Goal: Check status

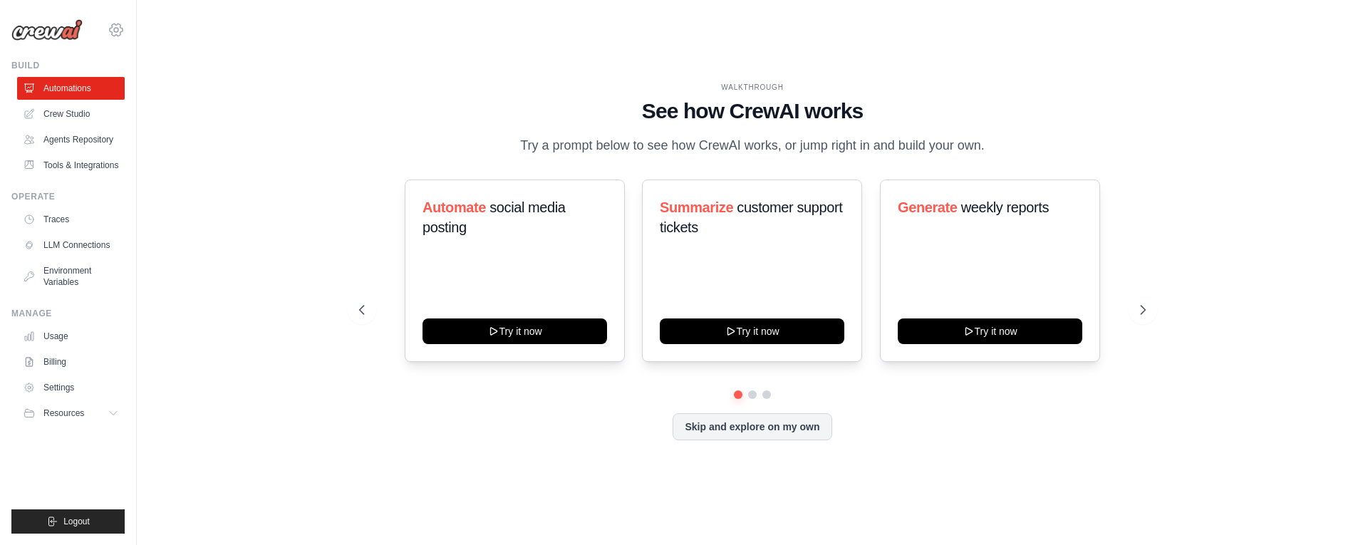
click at [112, 33] on icon at bounding box center [116, 30] width 13 height 12
click at [136, 84] on span "Docusign" at bounding box center [176, 88] width 113 height 14
click at [140, 89] on span "Docusign" at bounding box center [176, 88] width 113 height 14
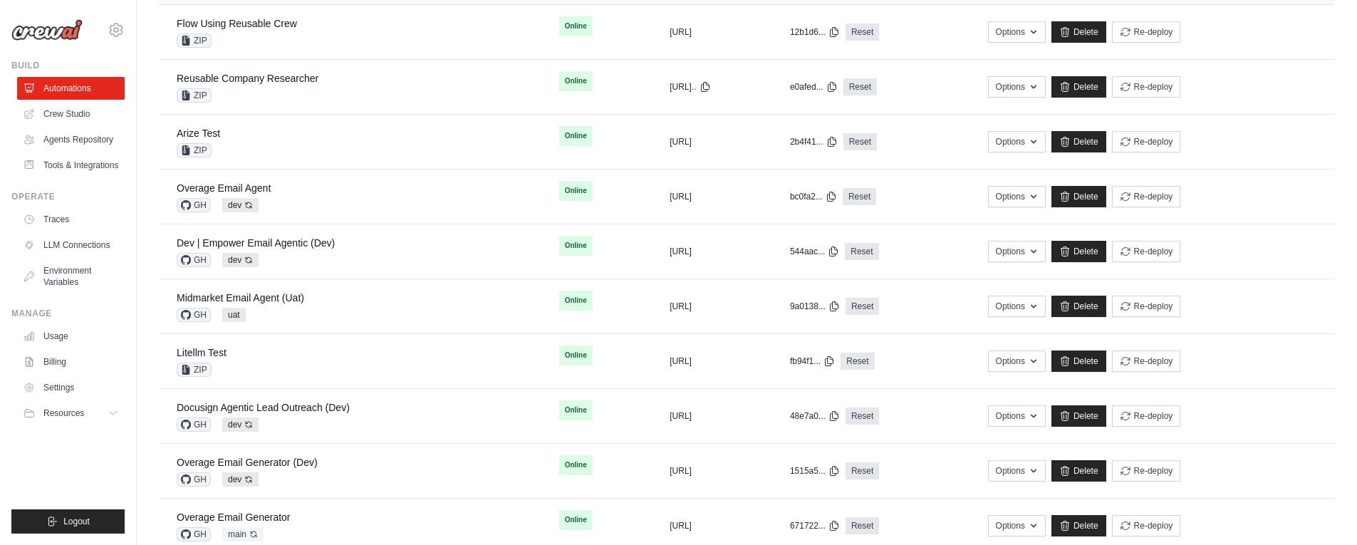
scroll to position [317, 0]
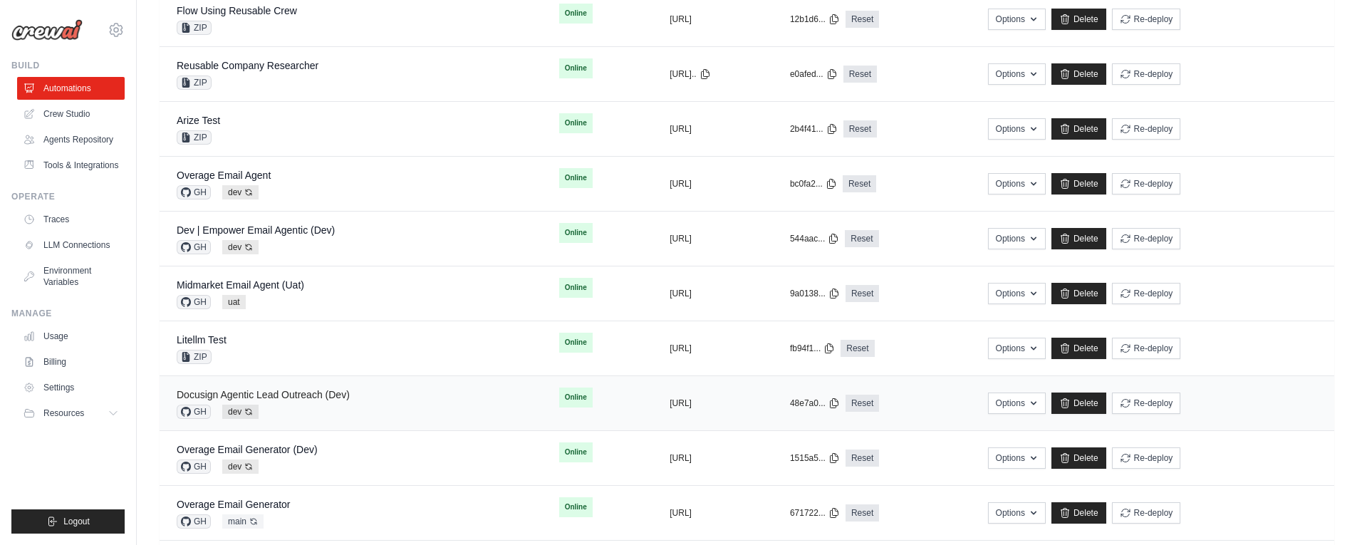
click at [318, 397] on link "Docusign Agentic Lead Outreach (Dev)" at bounding box center [263, 394] width 173 height 11
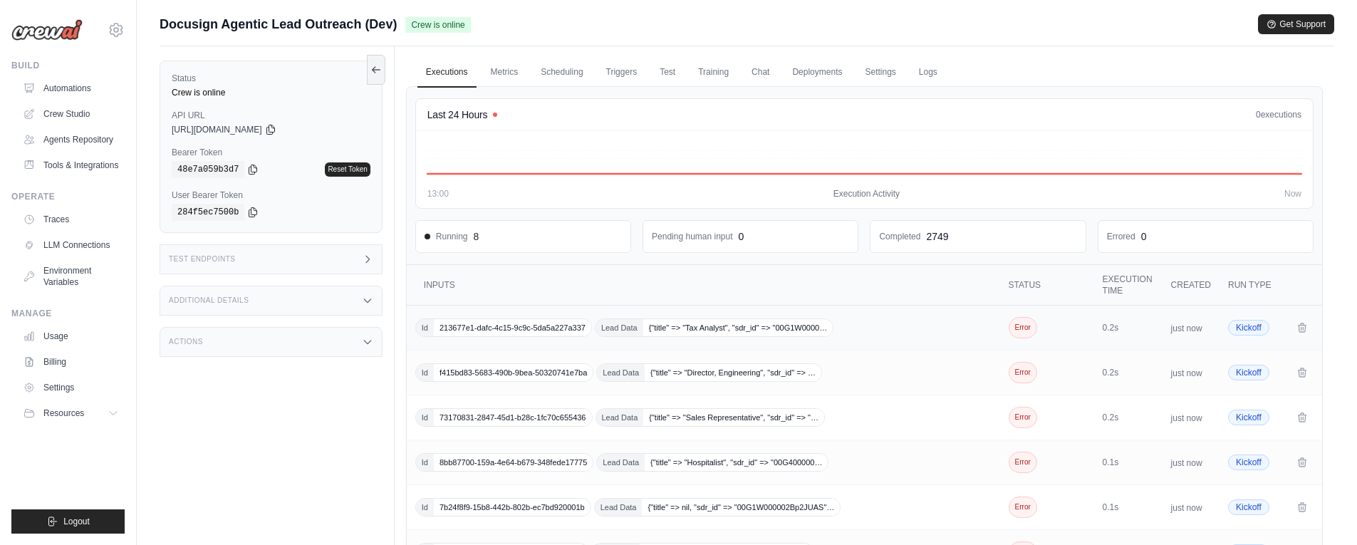
click at [878, 315] on td "Id 213677e1-dafc-4c15-9c9c-5da5a227a337 Lead Data {"title" => "Tax Analyst", "s…" at bounding box center [705, 328] width 596 height 45
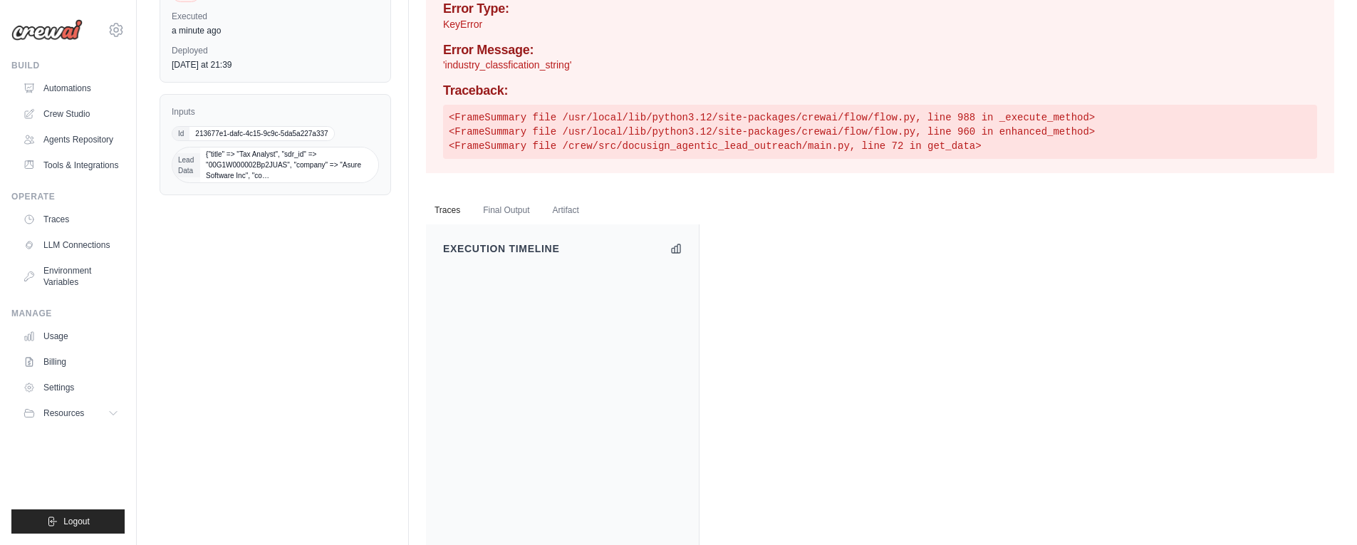
scroll to position [102, 0]
click at [282, 154] on span "{"title" => "Tax Analyst", "sdr_id" => "00G1W000002Bp2JUAS", "company" => "Asur…" at bounding box center [289, 164] width 178 height 35
click at [514, 212] on button "Final Output" at bounding box center [505, 209] width 63 height 30
click at [555, 202] on button "Artifact" at bounding box center [565, 209] width 43 height 30
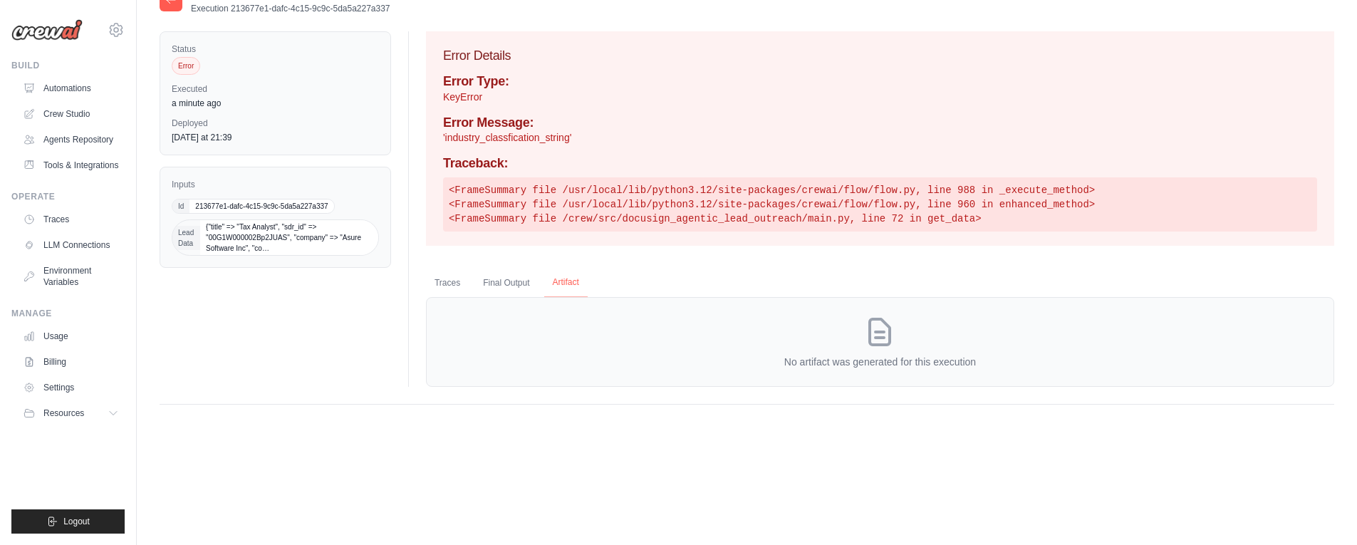
scroll to position [28, 0]
click at [457, 276] on button "Traces" at bounding box center [447, 283] width 43 height 30
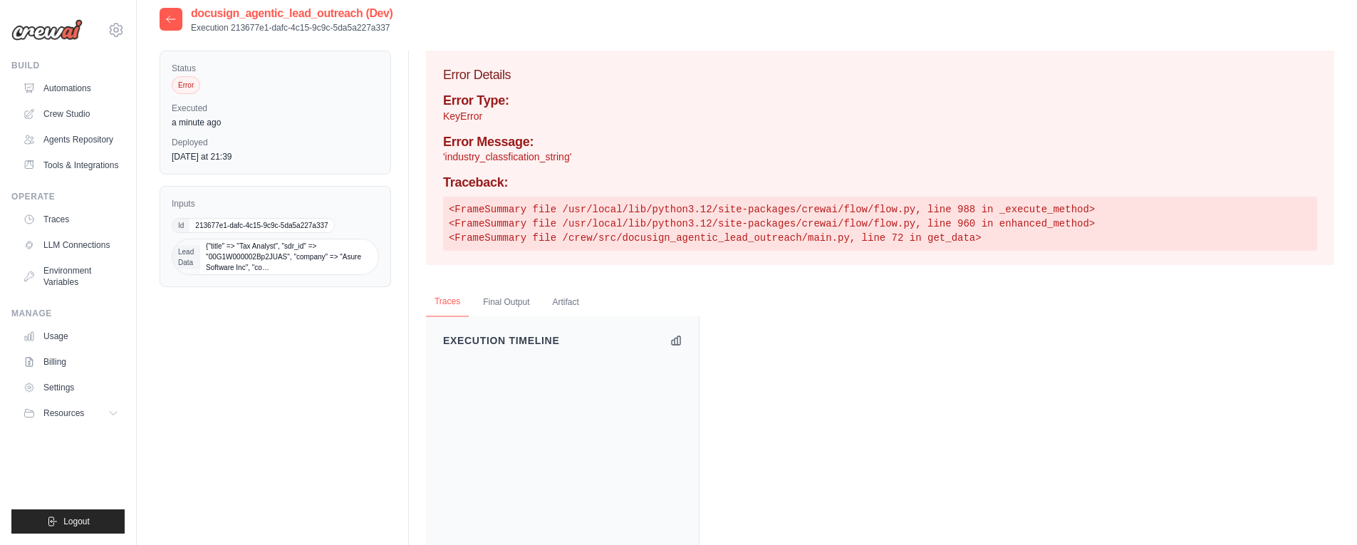
scroll to position [0, 0]
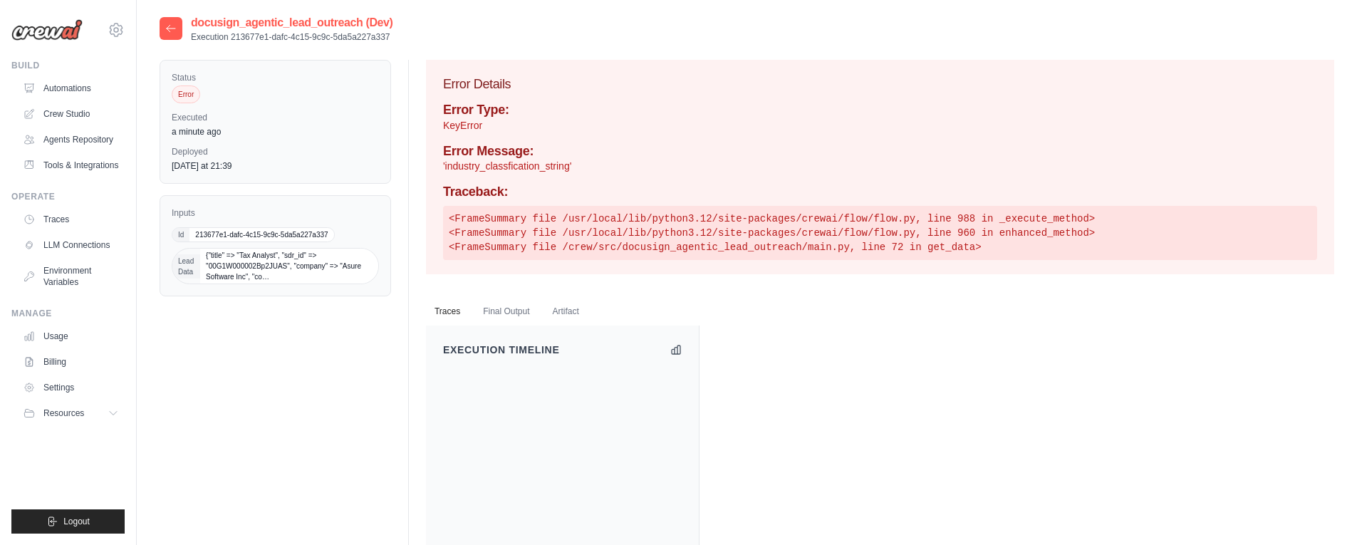
click at [163, 31] on div at bounding box center [171, 28] width 23 height 23
click at [181, 32] on div at bounding box center [171, 28] width 23 height 23
click at [174, 28] on icon at bounding box center [171, 28] width 9 height 6
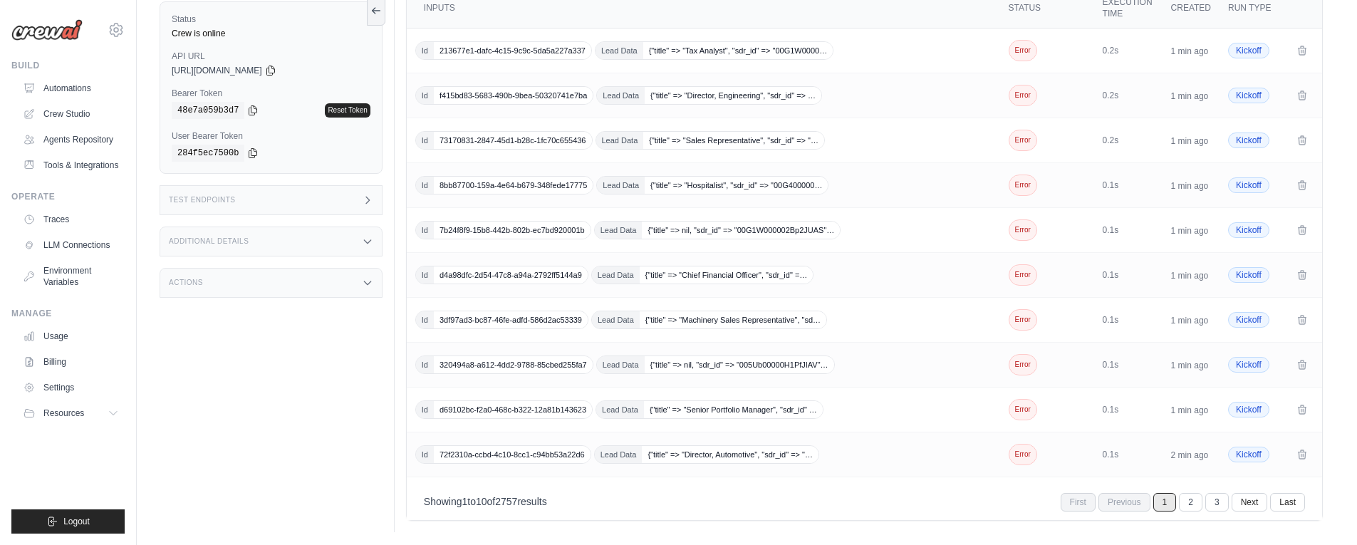
scroll to position [279, 0]
click at [1196, 502] on link "2" at bounding box center [1192, 501] width 24 height 19
click at [1195, 504] on link "3" at bounding box center [1192, 501] width 24 height 19
click at [1196, 503] on link "4" at bounding box center [1192, 501] width 24 height 19
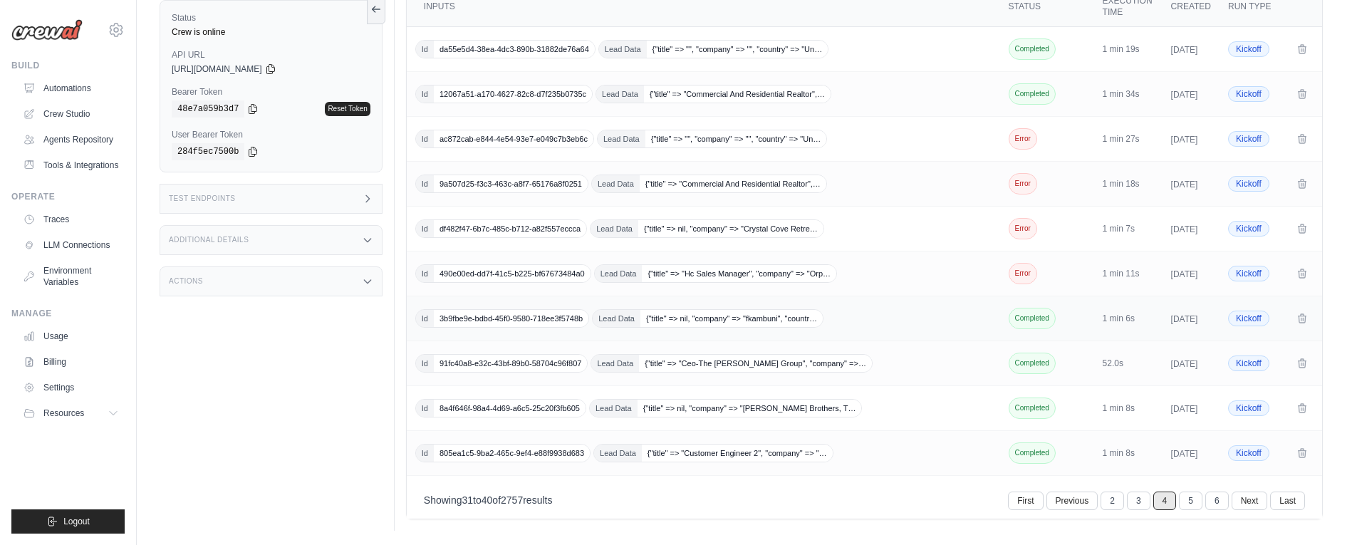
scroll to position [350, 0]
click at [1143, 494] on link "3" at bounding box center [1140, 501] width 24 height 19
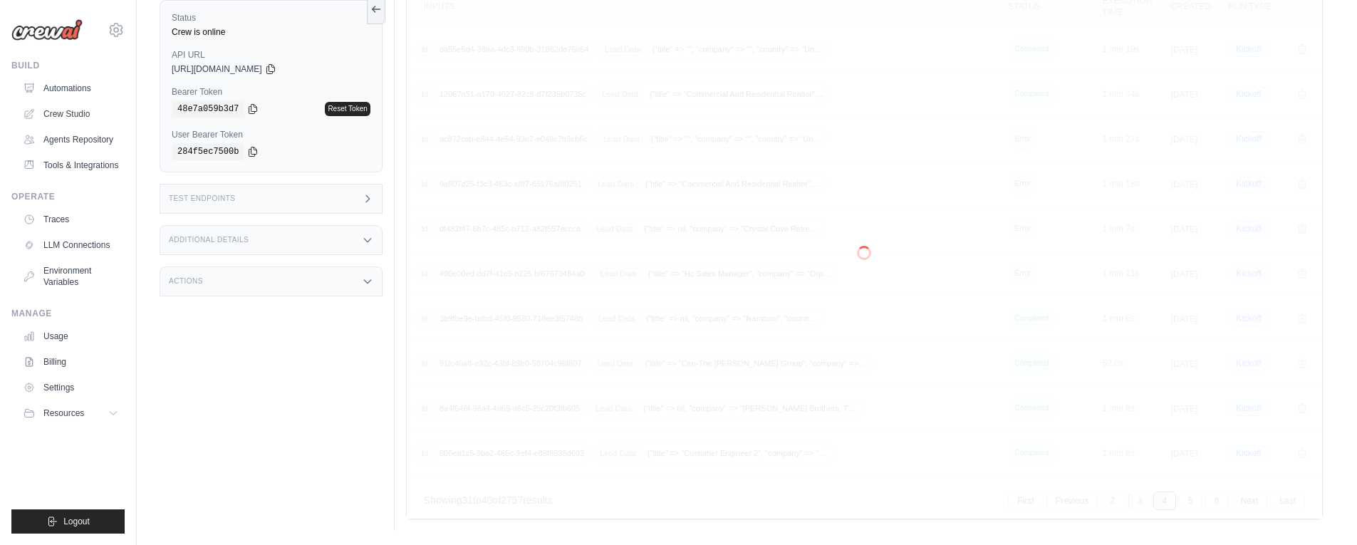
scroll to position [279, 0]
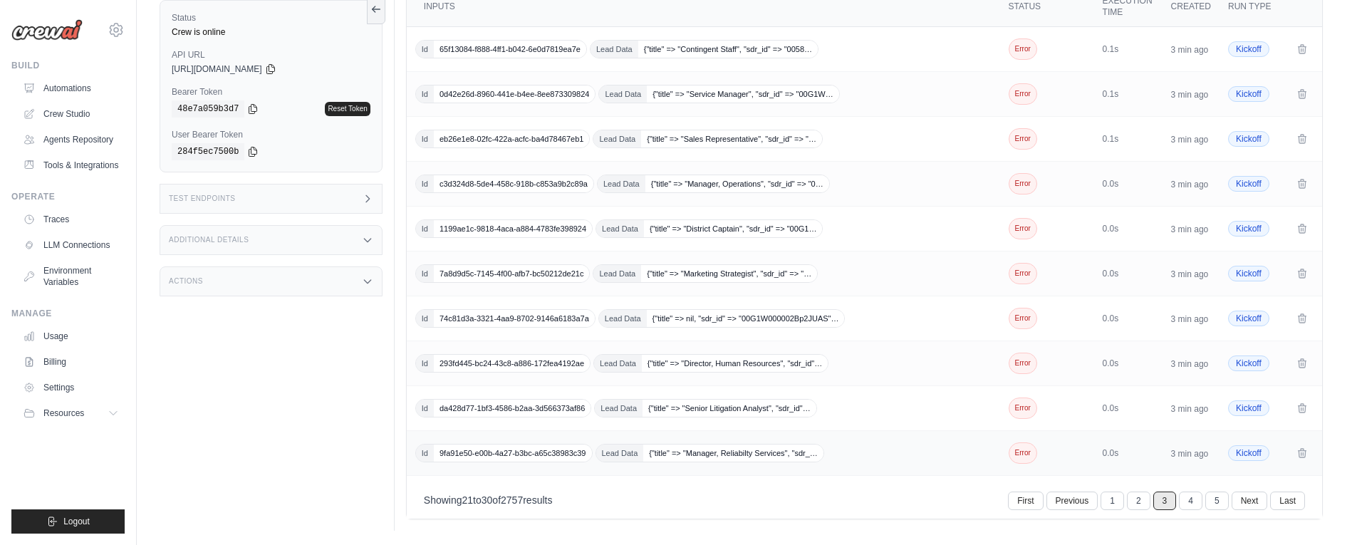
click at [780, 447] on span "{"title" => "Manager, Reliabilty Services", "sdr_…" at bounding box center [733, 453] width 180 height 17
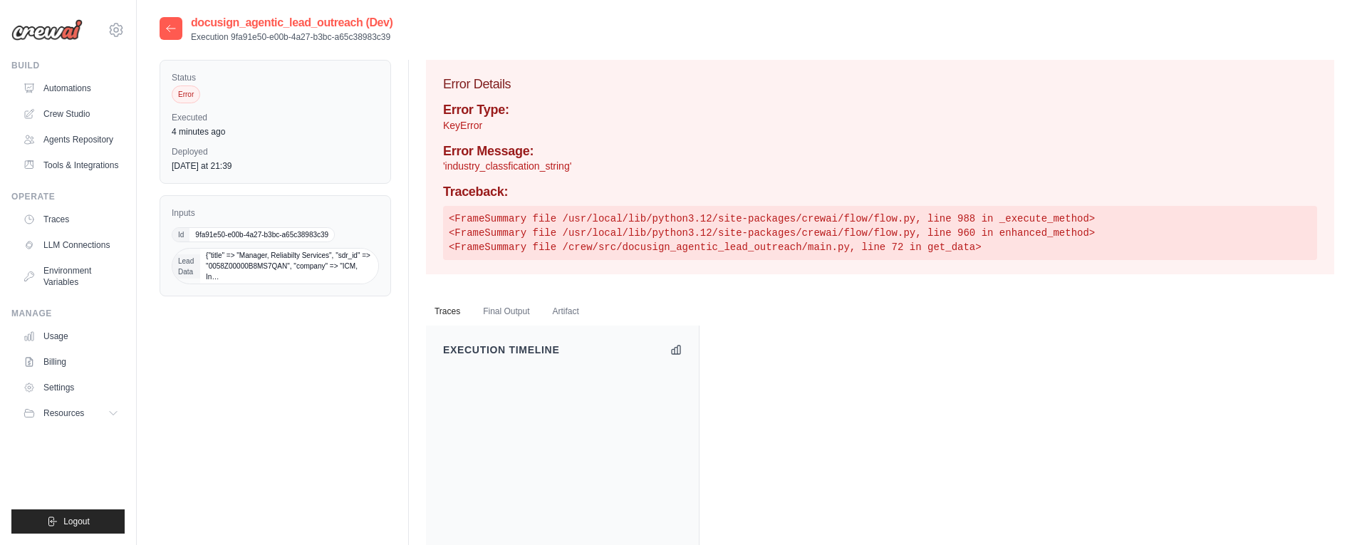
click at [187, 267] on span "Lead Data" at bounding box center [186, 266] width 28 height 24
click at [232, 281] on span "{"title" => "Manager, Reliabilty Services", "sdr_id" => "0058Z00000B8MS7QAN", "…" at bounding box center [289, 266] width 178 height 35
click at [229, 275] on span "{"title" => "Manager, Reliabilty Services", "sdr_id" => "0058Z00000B8MS7QAN", "…" at bounding box center [289, 266] width 178 height 35
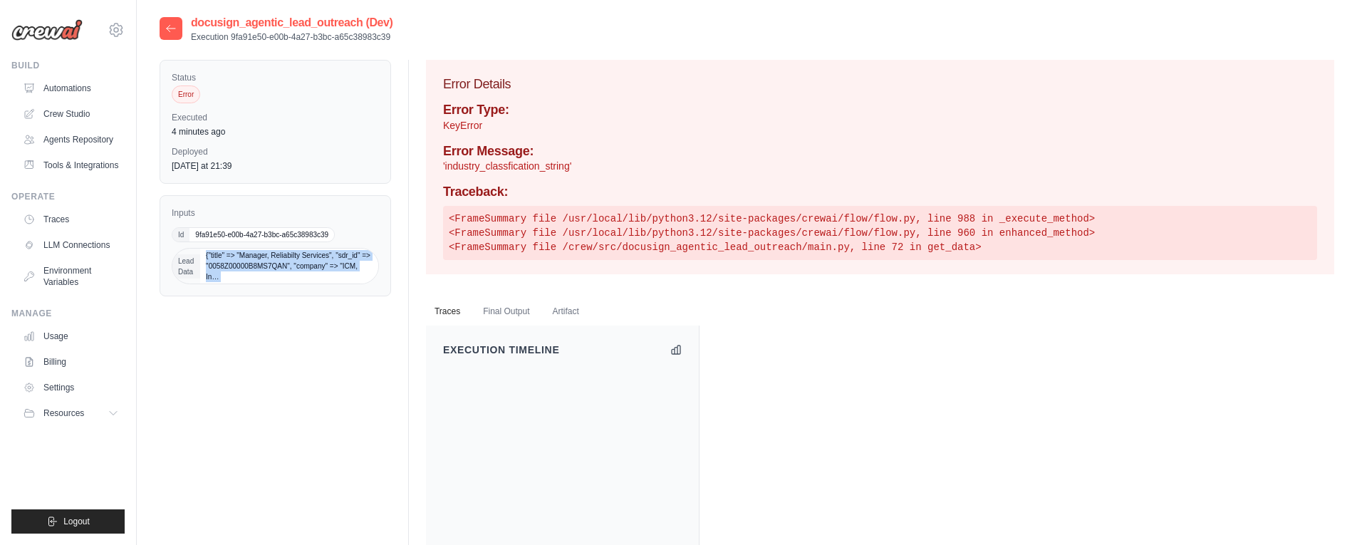
click at [229, 275] on span "{"title" => "Manager, Reliabilty Services", "sdr_id" => "0058Z00000B8MS7QAN", "…" at bounding box center [289, 266] width 178 height 35
click at [214, 234] on span "9fa91e50-e00b-4a27-b3bc-a65c38983c39" at bounding box center [261, 235] width 145 height 14
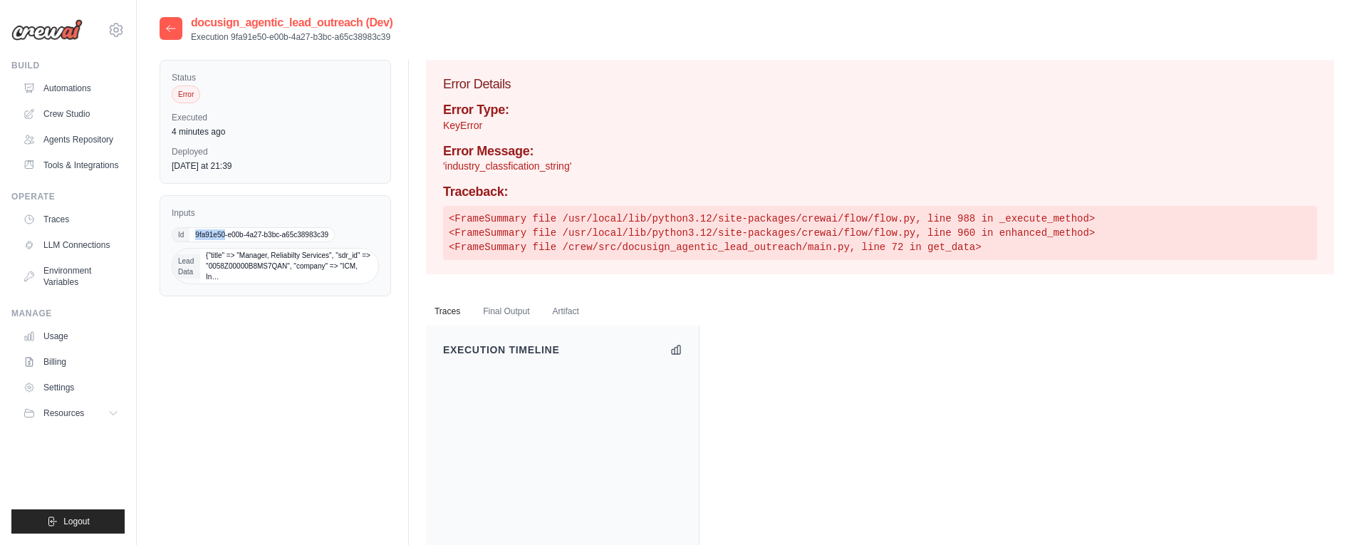
click at [214, 234] on span "9fa91e50-e00b-4a27-b3bc-a65c38983c39" at bounding box center [261, 235] width 145 height 14
click at [239, 318] on div "Status Error Executed 4 minutes ago Deployed Tuesday at 21:39 Inputs Id 9fa91e5…" at bounding box center [747, 474] width 1175 height 828
click at [69, 222] on link "Traces" at bounding box center [73, 219] width 108 height 23
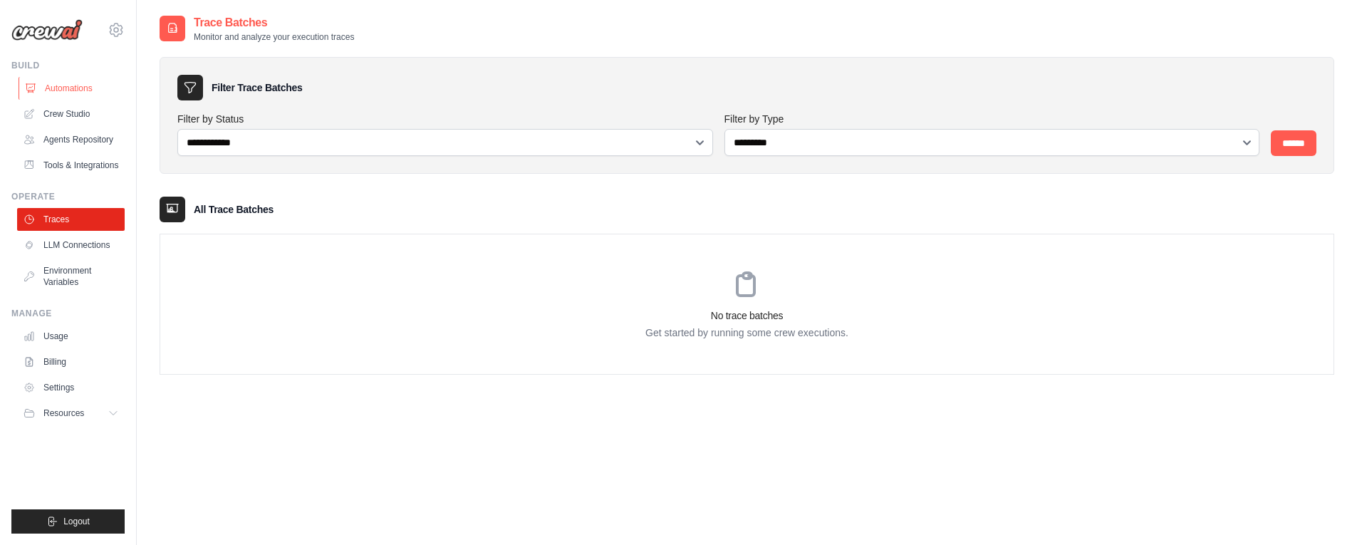
click at [70, 84] on link "Automations" at bounding box center [73, 88] width 108 height 23
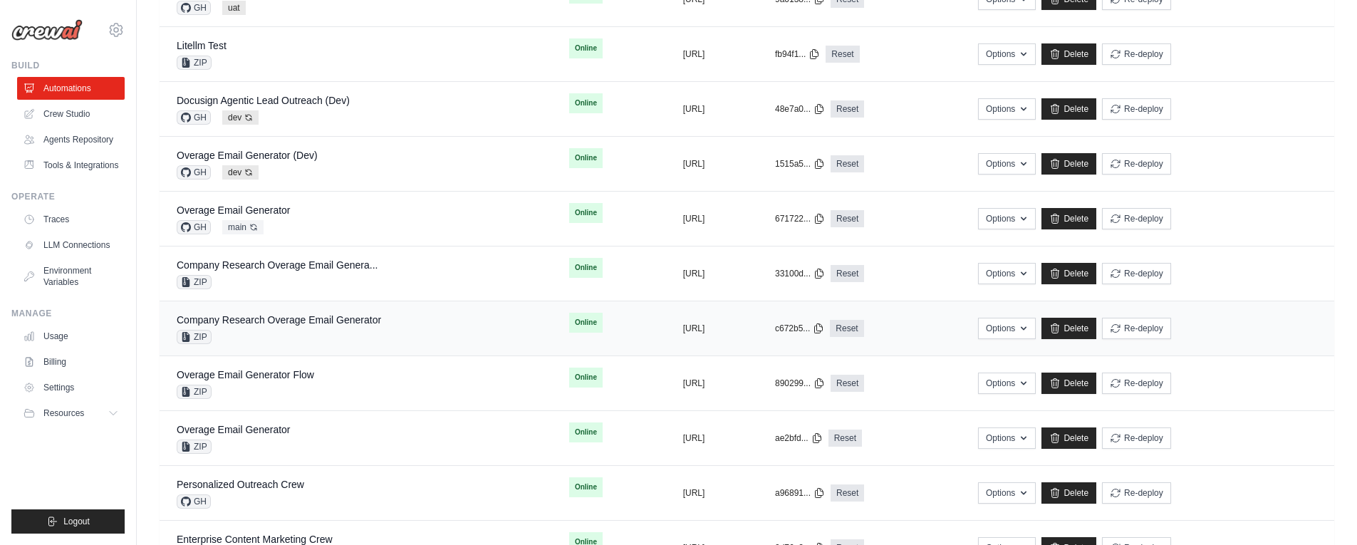
scroll to position [568, 0]
click at [318, 102] on link "Docusign Agentic Lead Outreach (Dev)" at bounding box center [263, 100] width 173 height 11
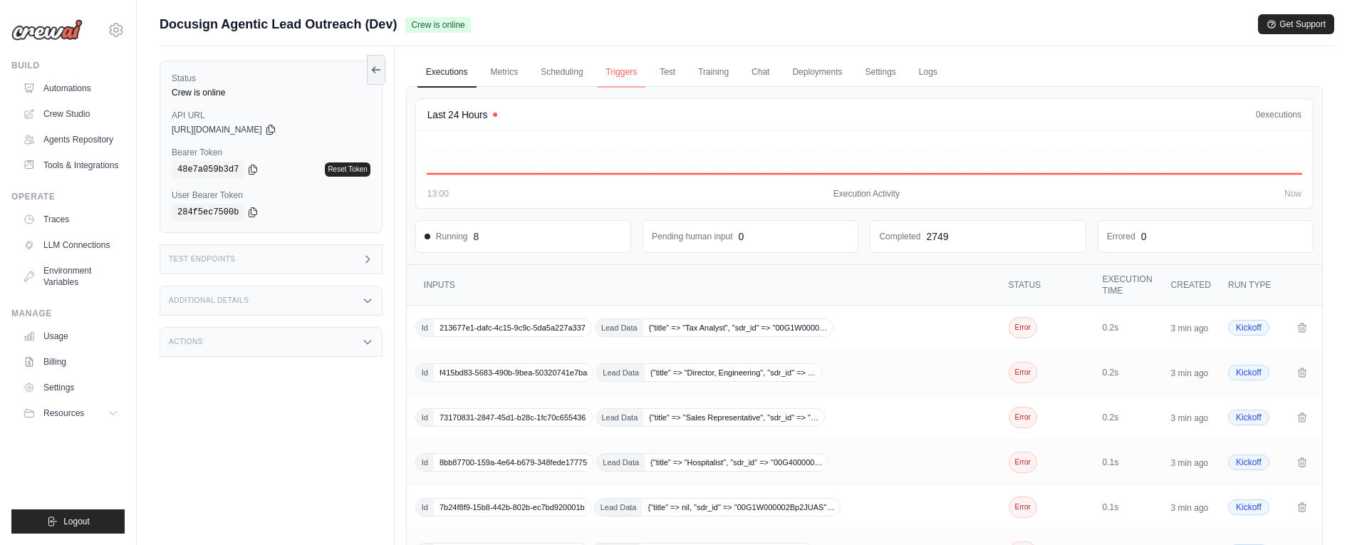
click at [613, 68] on link "Triggers" at bounding box center [622, 73] width 48 height 30
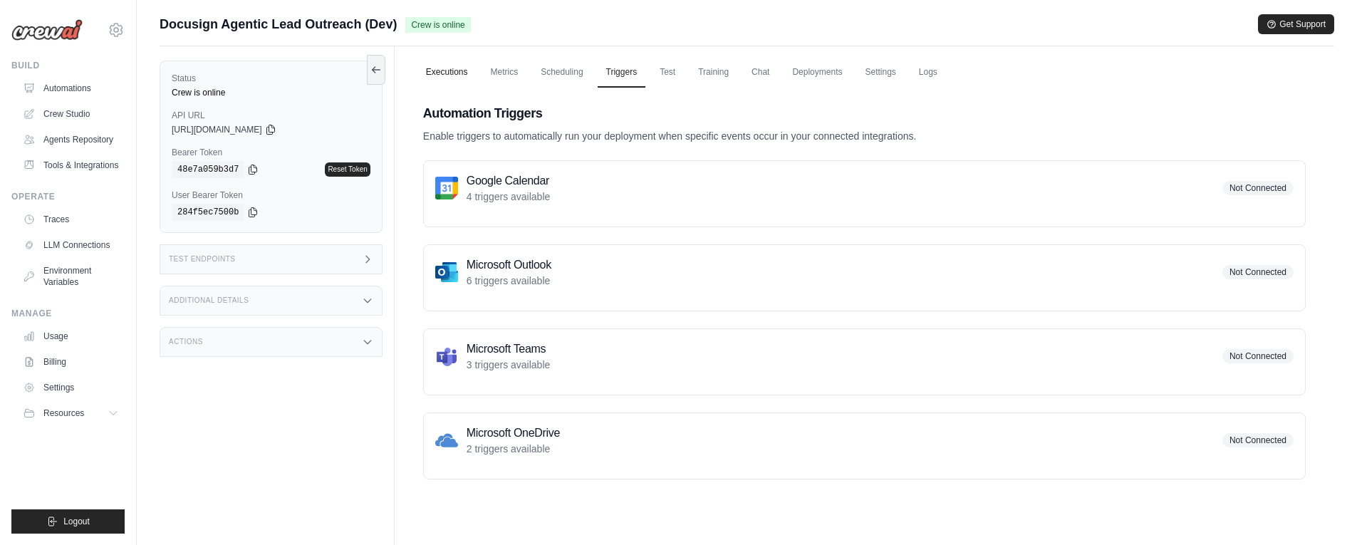
click at [442, 65] on link "Executions" at bounding box center [446, 73] width 59 height 30
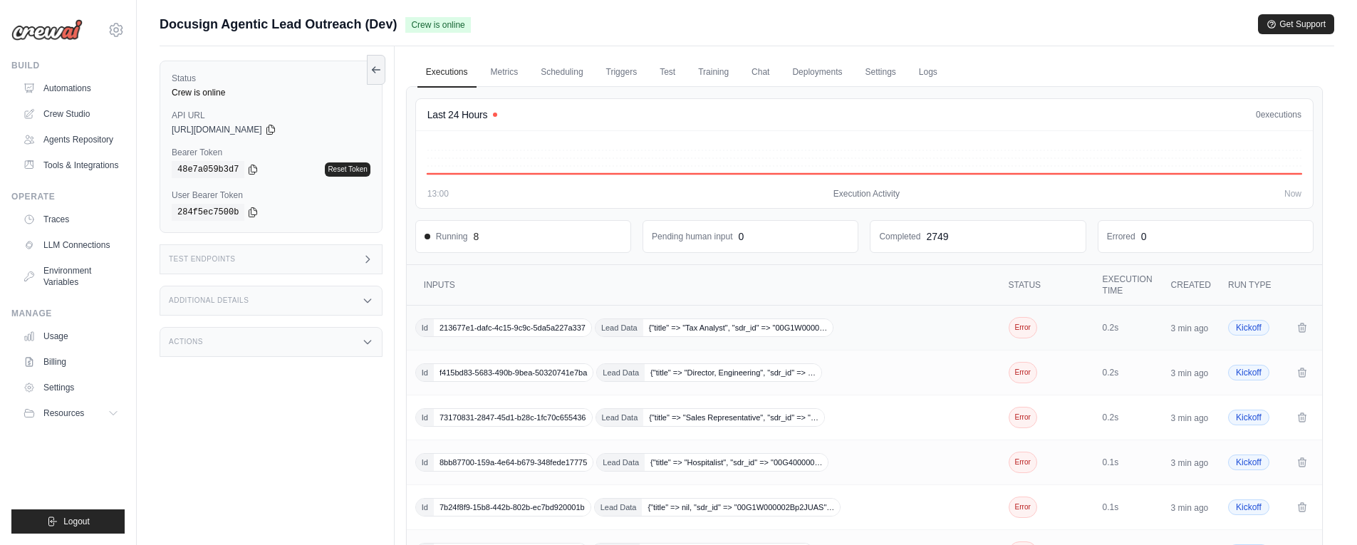
click at [531, 331] on span "213677e1-dafc-4c15-9c9c-5da5a227a337" at bounding box center [512, 327] width 157 height 17
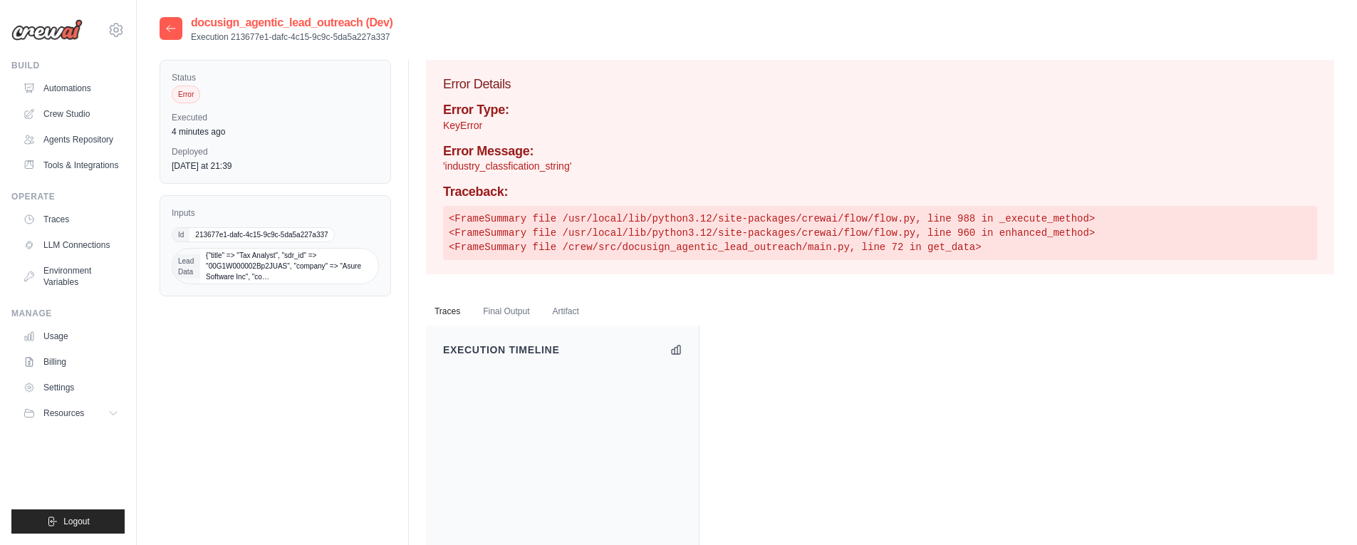
click at [175, 205] on div "Inputs Id 213677e1-dafc-4c15-9c9c-5da5a227a337 Lead Data {"title" => "Tax Analy…" at bounding box center [276, 245] width 232 height 101
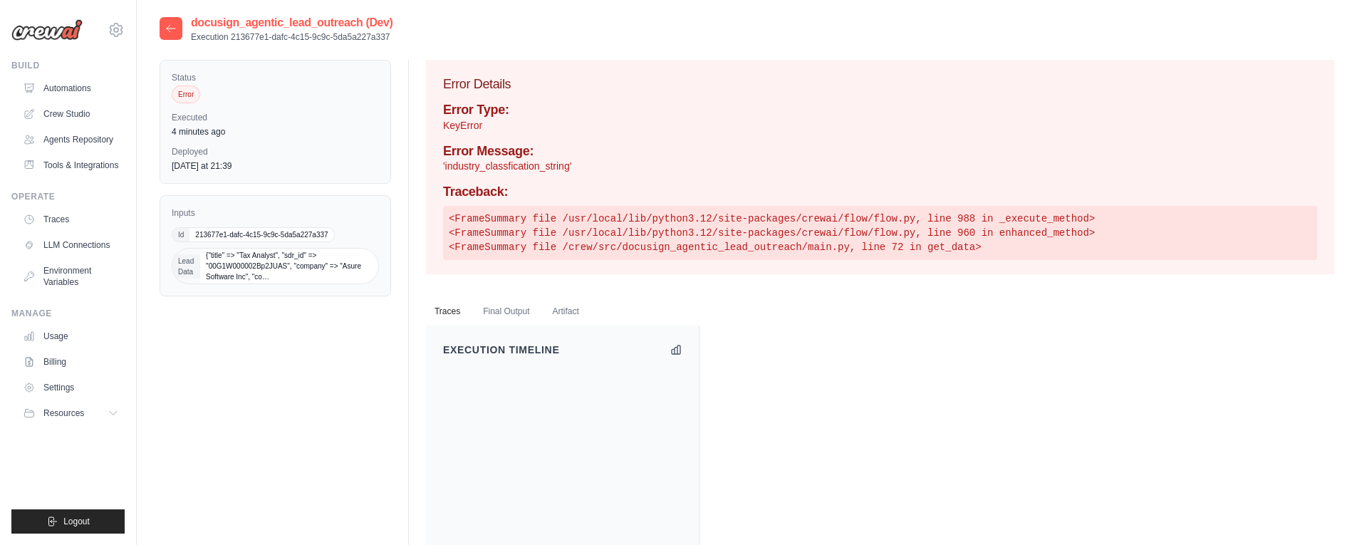
click at [175, 205] on div "Inputs Id 213677e1-dafc-4c15-9c9c-5da5a227a337 Lead Data {"title" => "Tax Analy…" at bounding box center [276, 245] width 232 height 101
click at [227, 228] on span "213677e1-dafc-4c15-9c9c-5da5a227a337" at bounding box center [261, 235] width 144 height 14
click at [229, 232] on span "213677e1-dafc-4c15-9c9c-5da5a227a337" at bounding box center [261, 235] width 144 height 14
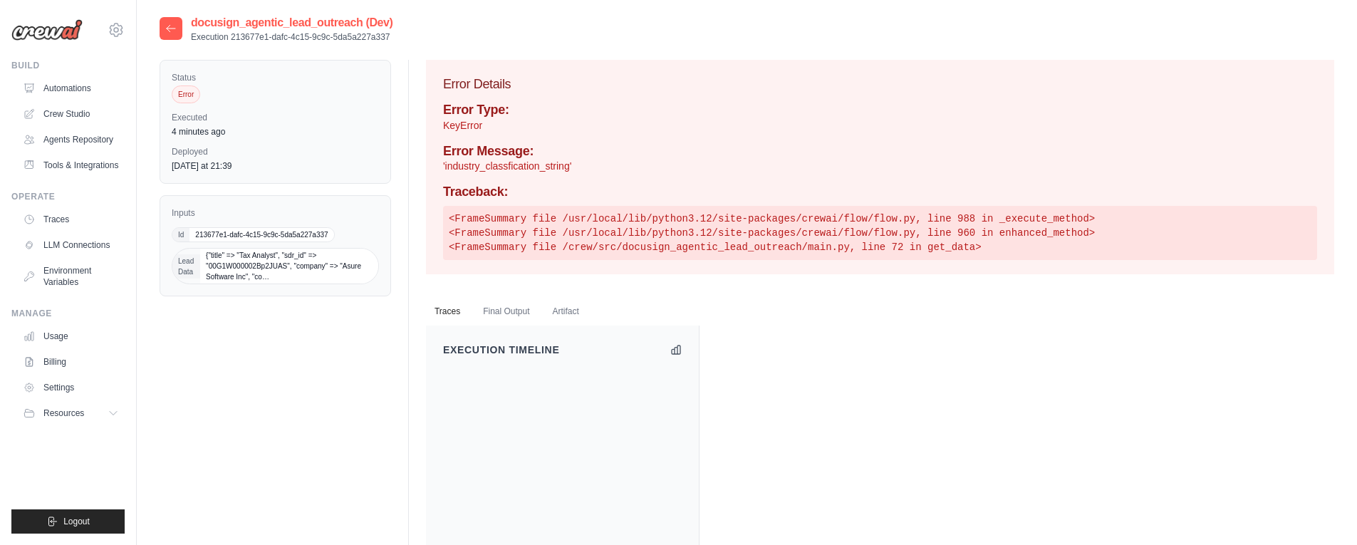
click at [229, 232] on span "213677e1-dafc-4c15-9c9c-5da5a227a337" at bounding box center [261, 235] width 144 height 14
drag, startPoint x: 199, startPoint y: 261, endPoint x: 309, endPoint y: 279, distance: 111.0
click at [309, 279] on span "Lead Data {"title" => "Tax Analyst", "sdr_id" => "00G1W000002Bp2JUAS", "company…" at bounding box center [275, 266] width 207 height 36
click at [309, 279] on span "{"title" => "Tax Analyst", "sdr_id" => "00G1W000002Bp2JUAS", "company" => "Asur…" at bounding box center [289, 266] width 178 height 35
drag, startPoint x: 194, startPoint y: 235, endPoint x: 328, endPoint y: 231, distance: 134.0
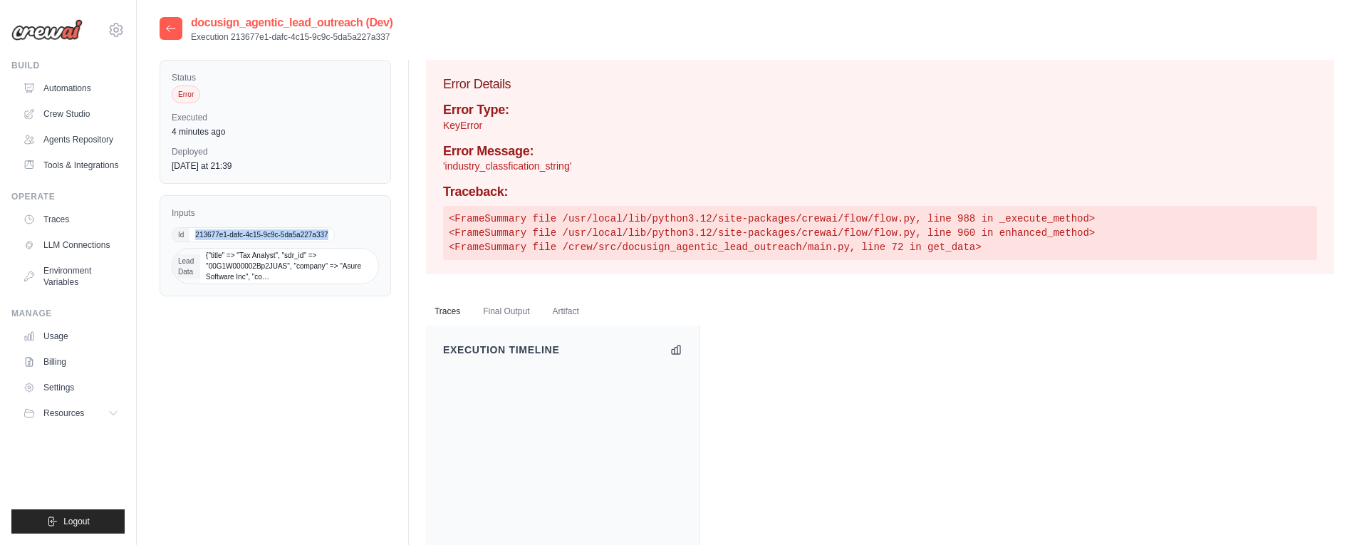
click at [328, 231] on span "213677e1-dafc-4c15-9c9c-5da5a227a337" at bounding box center [261, 235] width 144 height 14
copy span "213677e1-dafc-4c15-9c9c-5da5a227a337"
click at [328, 231] on span "213677e1-dafc-4c15-9c9c-5da5a227a337" at bounding box center [261, 235] width 144 height 14
click at [57, 215] on link "Traces" at bounding box center [73, 219] width 108 height 23
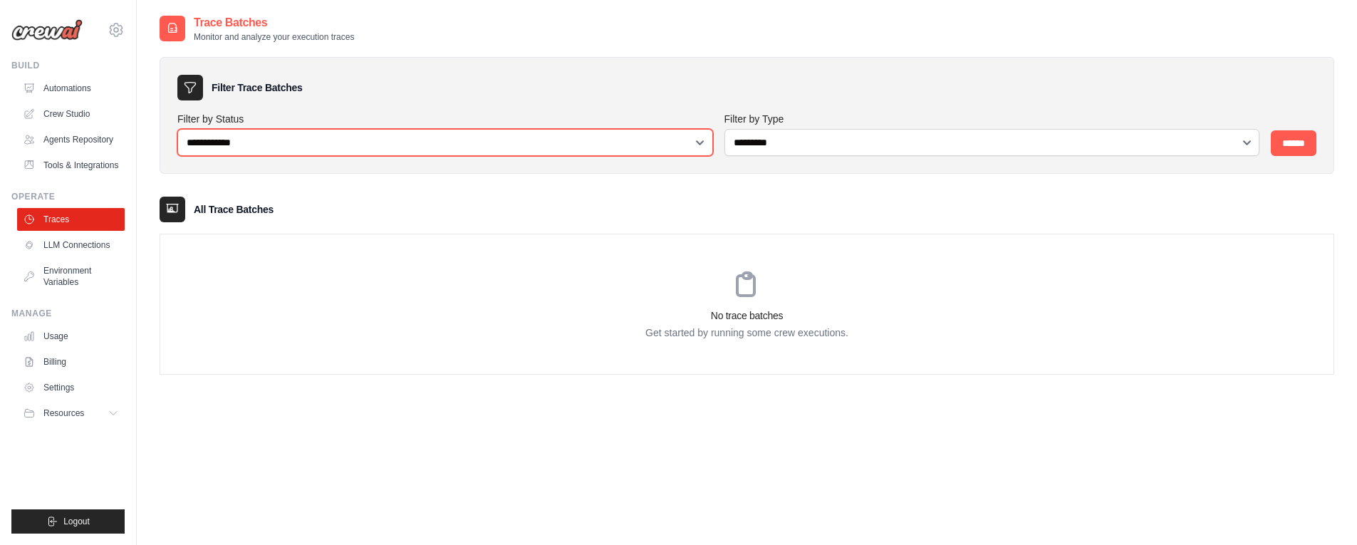
click at [294, 130] on select "**********" at bounding box center [445, 142] width 536 height 27
select select "******"
click at [177, 129] on select "**********" at bounding box center [445, 142] width 536 height 27
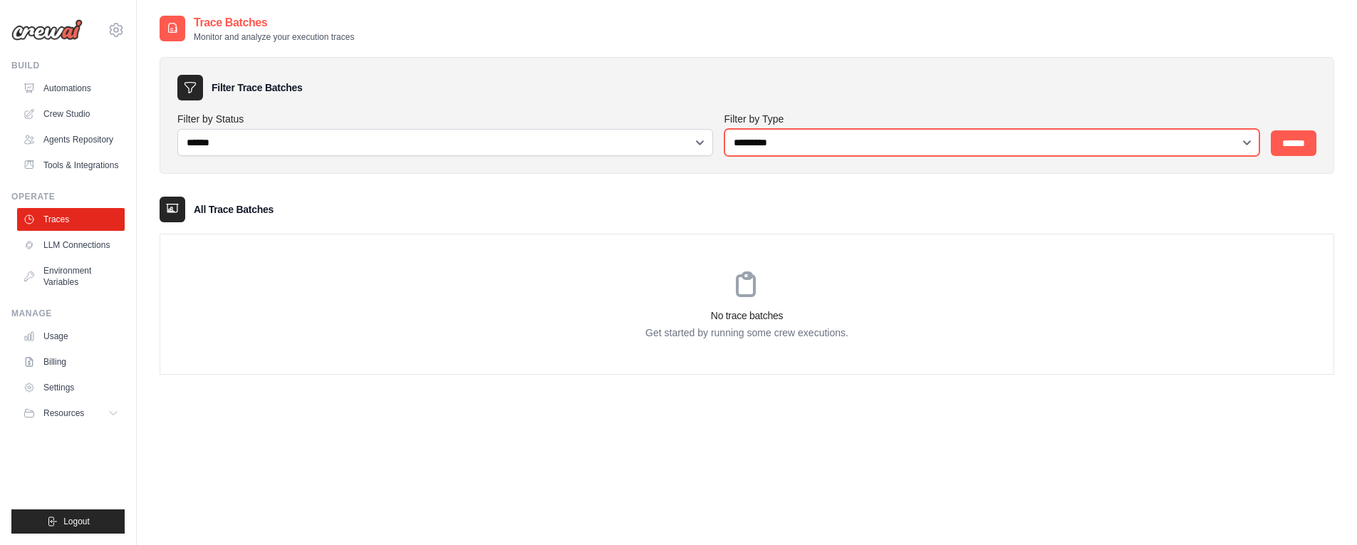
click at [786, 150] on select "**********" at bounding box center [992, 142] width 536 height 27
select select "*****"
click at [724, 129] on select "**********" at bounding box center [992, 142] width 536 height 27
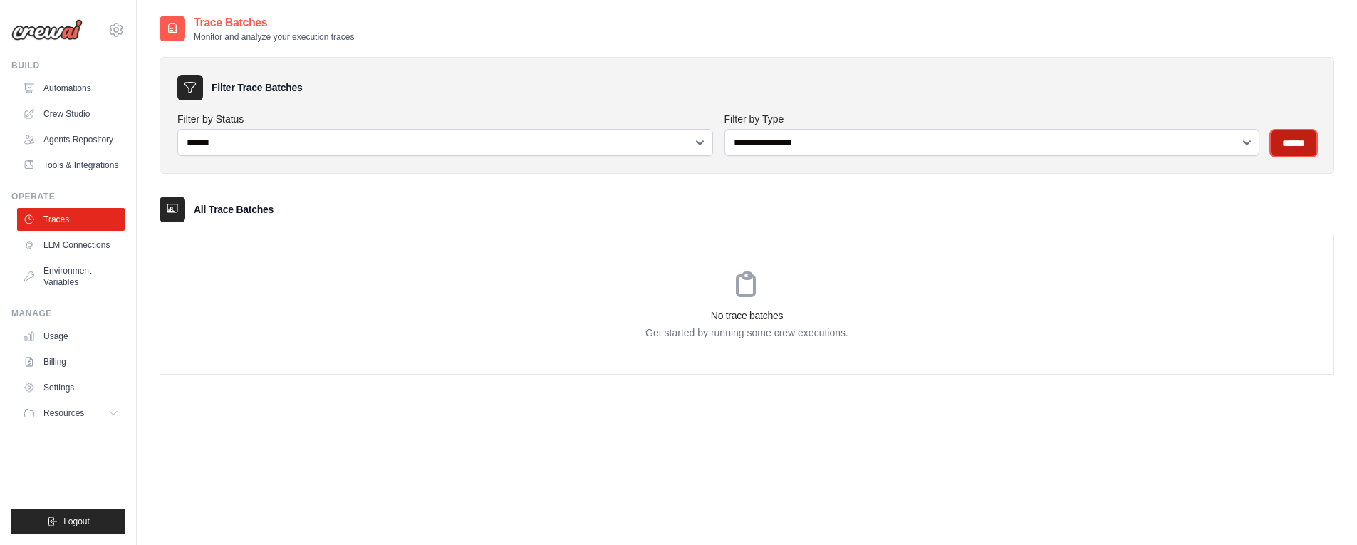
click at [1285, 137] on input "******" at bounding box center [1294, 143] width 46 height 26
click at [83, 86] on link "Automations" at bounding box center [73, 88] width 108 height 23
